Goal: Information Seeking & Learning: Learn about a topic

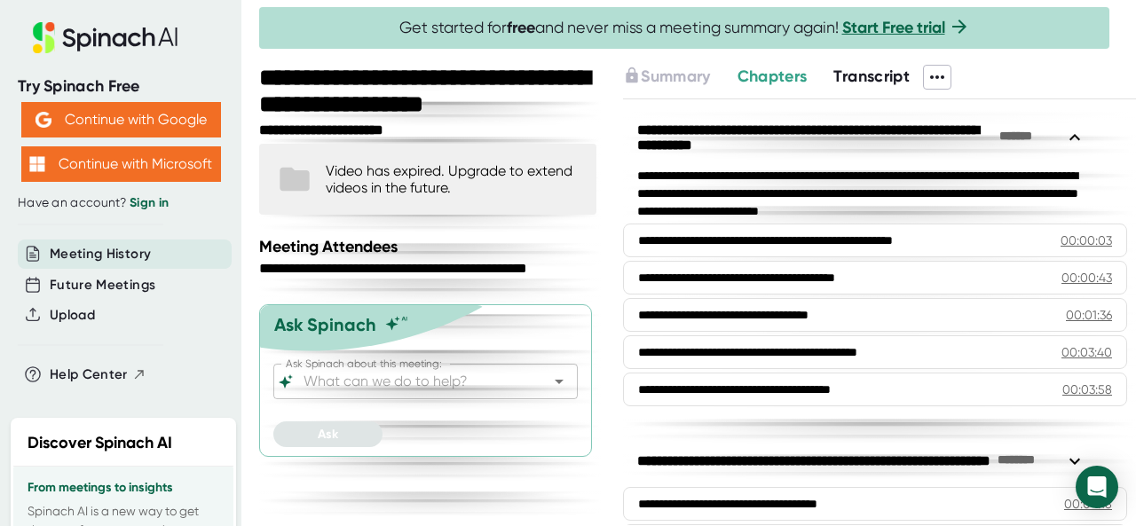
click at [122, 251] on span "Meeting History" at bounding box center [100, 254] width 101 height 20
click at [122, 282] on span "Future Meetings" at bounding box center [103, 285] width 106 height 20
